Goal: Task Accomplishment & Management: Complete application form

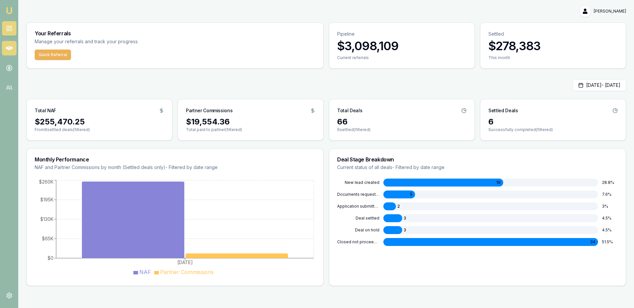
click at [9, 43] on link at bounding box center [9, 48] width 15 height 15
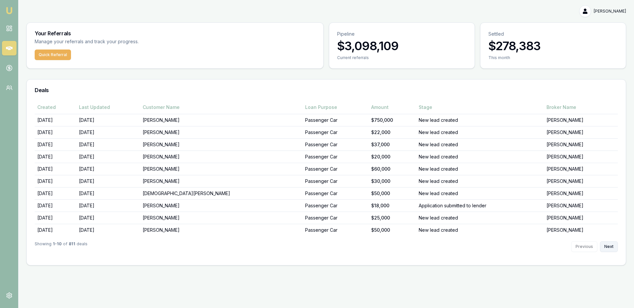
click at [616, 249] on button "Next" at bounding box center [609, 246] width 18 height 11
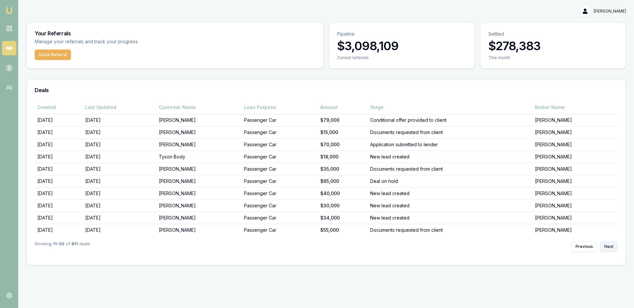
click at [615, 249] on button "Next" at bounding box center [609, 246] width 18 height 11
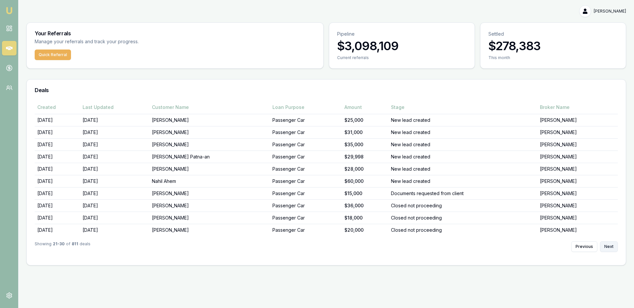
click at [608, 248] on button "Next" at bounding box center [609, 246] width 18 height 11
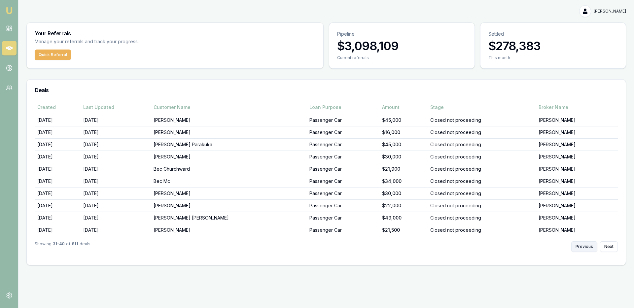
click at [578, 249] on button "Previous" at bounding box center [584, 246] width 26 height 11
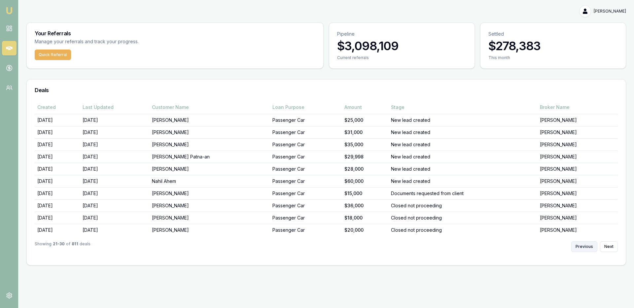
click at [584, 247] on button "Previous" at bounding box center [584, 246] width 26 height 11
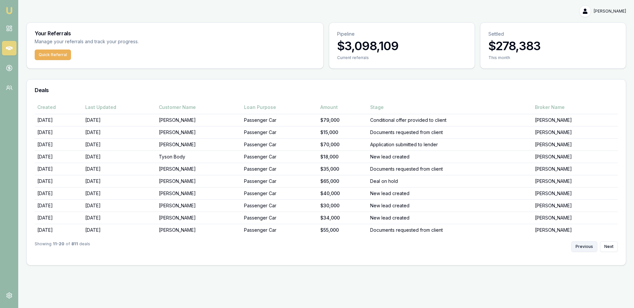
click at [584, 247] on button "Previous" at bounding box center [584, 246] width 26 height 11
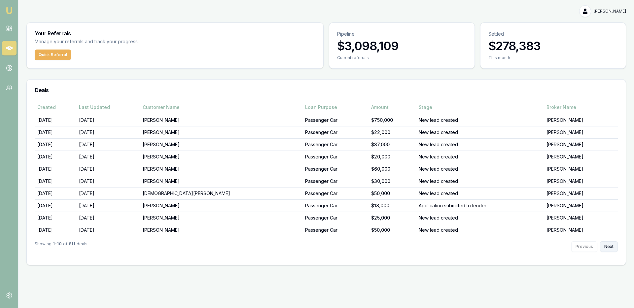
click at [609, 244] on button "Next" at bounding box center [609, 246] width 18 height 11
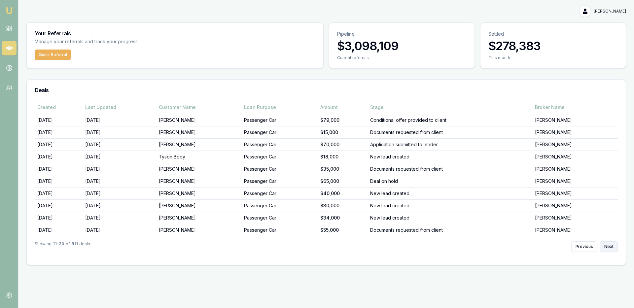
click at [610, 244] on button "Next" at bounding box center [609, 246] width 18 height 11
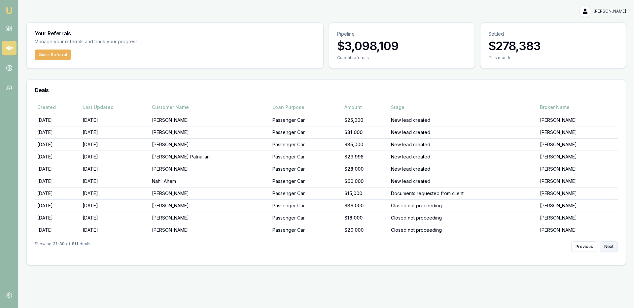
click at [610, 244] on button "Next" at bounding box center [609, 246] width 18 height 11
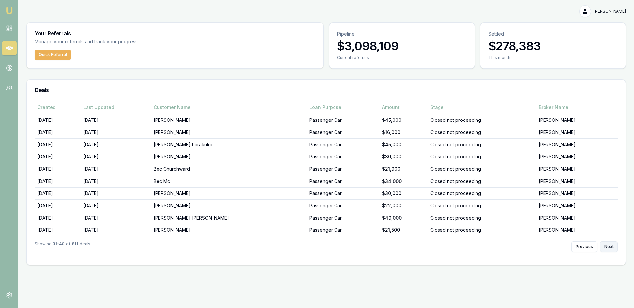
click at [610, 244] on button "Next" at bounding box center [609, 246] width 18 height 11
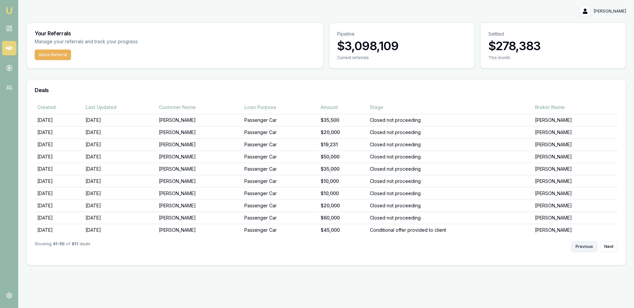
click at [593, 244] on button "Previous" at bounding box center [584, 246] width 26 height 11
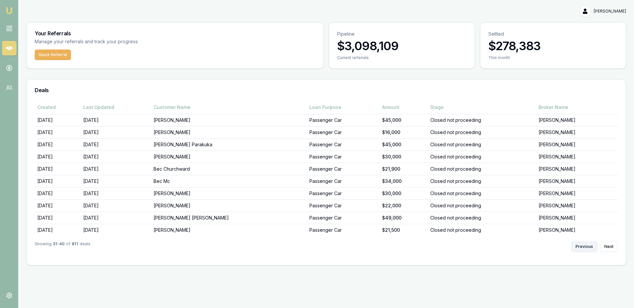
click at [593, 244] on button "Previous" at bounding box center [584, 246] width 26 height 11
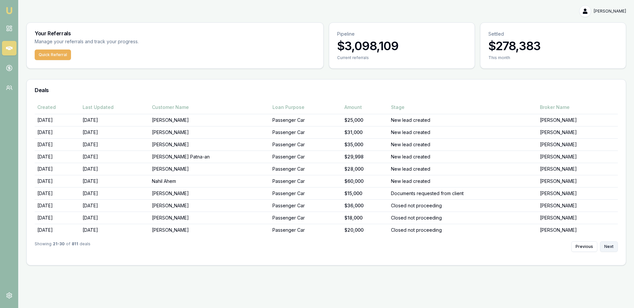
click at [615, 245] on button "Next" at bounding box center [609, 246] width 18 height 11
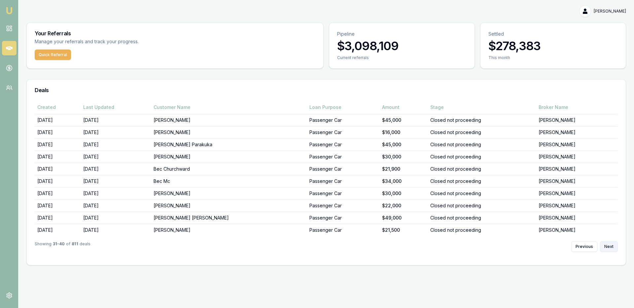
click at [615, 245] on button "Next" at bounding box center [609, 246] width 18 height 11
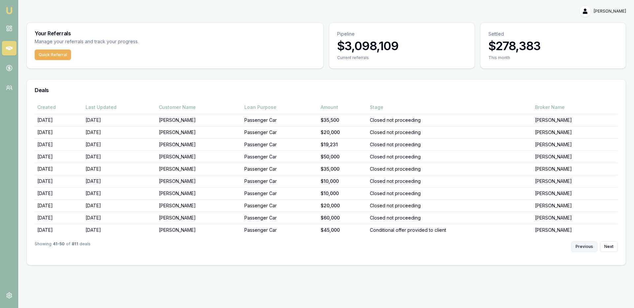
click at [589, 250] on button "Previous" at bounding box center [584, 246] width 26 height 11
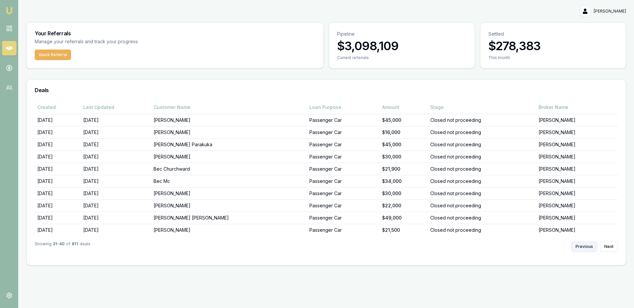
click at [589, 250] on button "Previous" at bounding box center [584, 246] width 26 height 11
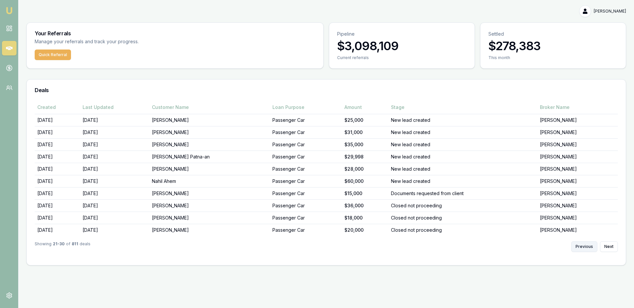
click at [589, 250] on button "Previous" at bounding box center [584, 246] width 26 height 11
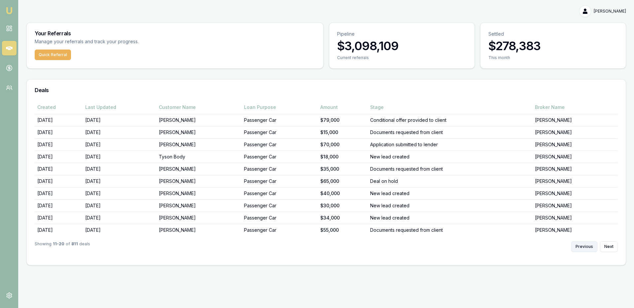
click at [589, 250] on button "Previous" at bounding box center [584, 246] width 26 height 11
click at [589, 250] on div "Previous Next" at bounding box center [594, 246] width 47 height 11
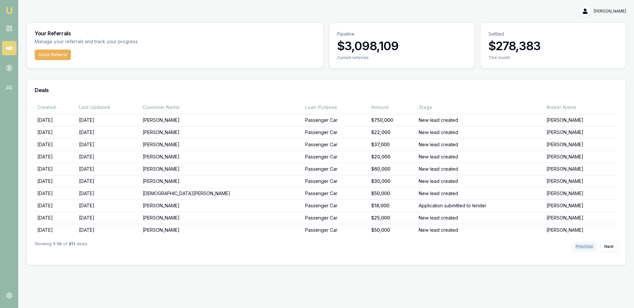
click at [589, 250] on div "Previous Next" at bounding box center [594, 246] width 47 height 11
click at [10, 26] on icon at bounding box center [9, 28] width 7 height 7
